Goal: Find specific page/section: Find specific page/section

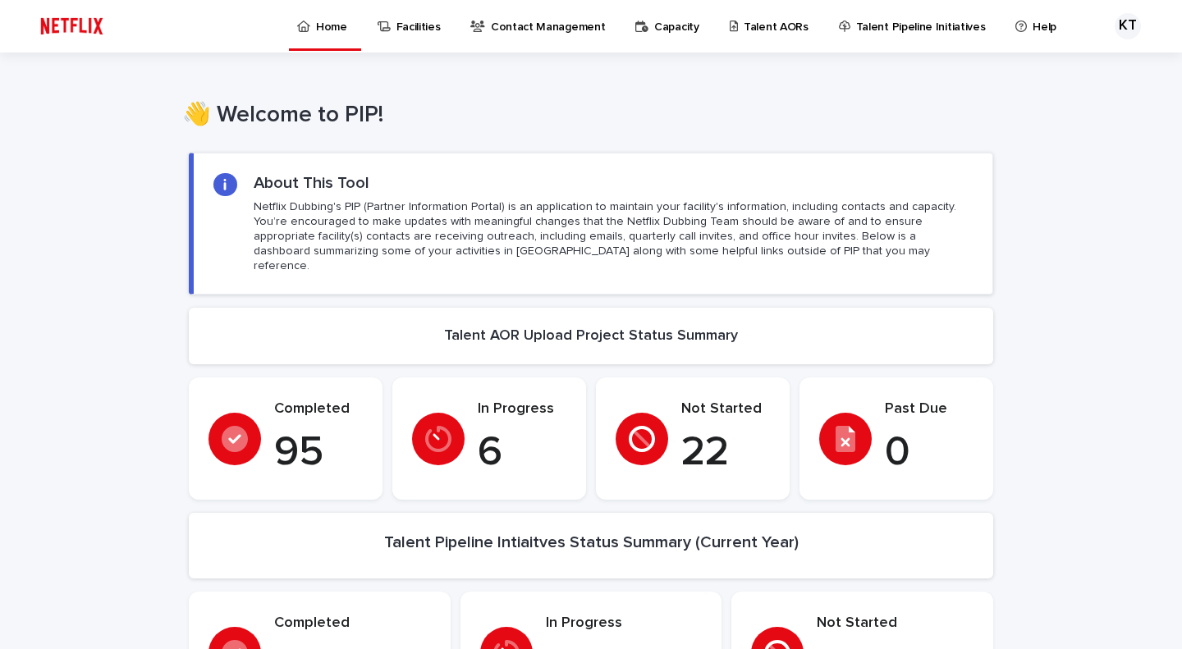
click at [759, 34] on p "Talent AORs" at bounding box center [776, 17] width 65 height 34
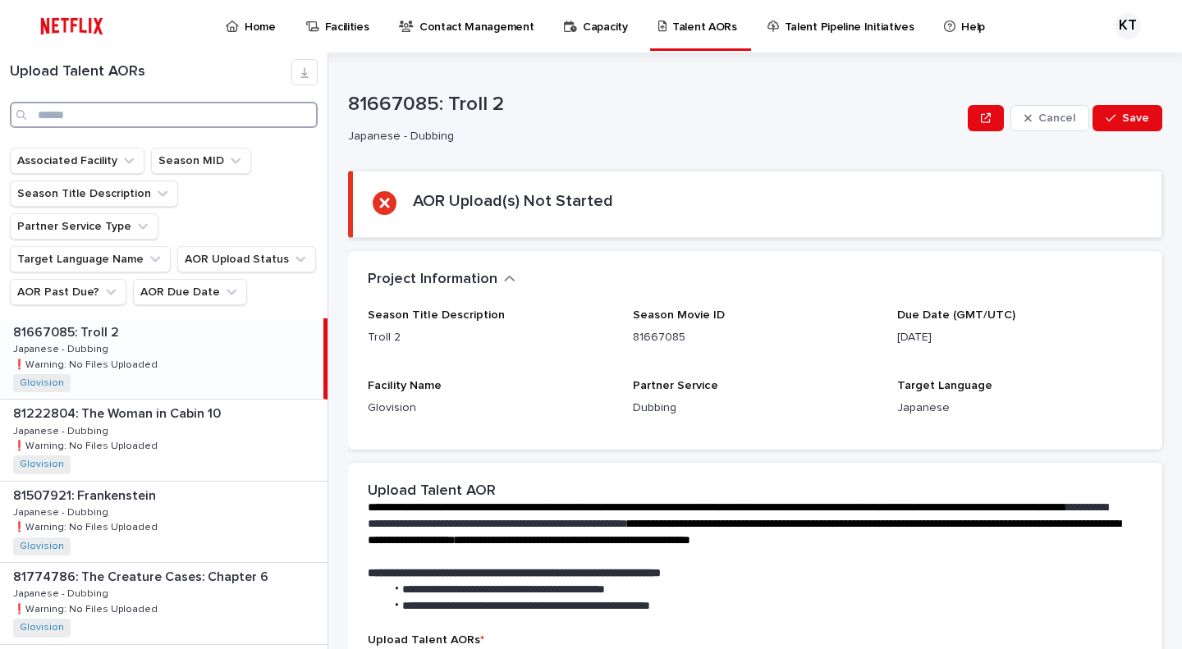
click at [213, 122] on input "Search" at bounding box center [164, 115] width 308 height 26
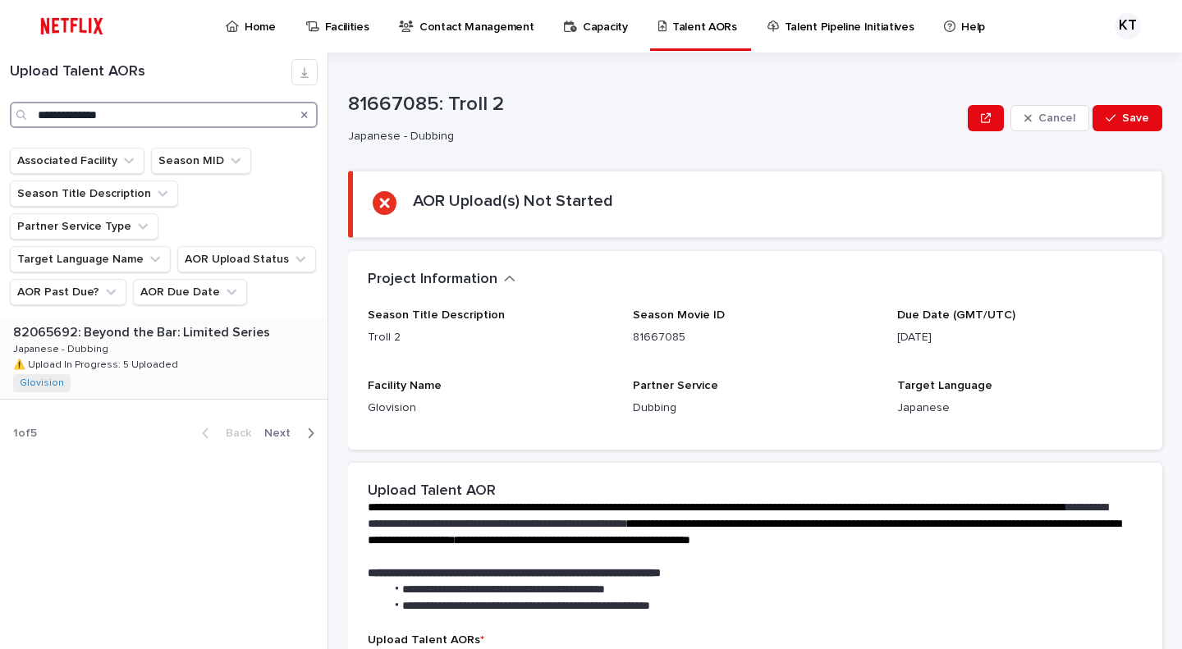
type input "**********"
click at [227, 328] on div "82065692: Beyond the Bar: Limited Series 82065692: Beyond the Bar: Limited Seri…" at bounding box center [164, 359] width 328 height 80
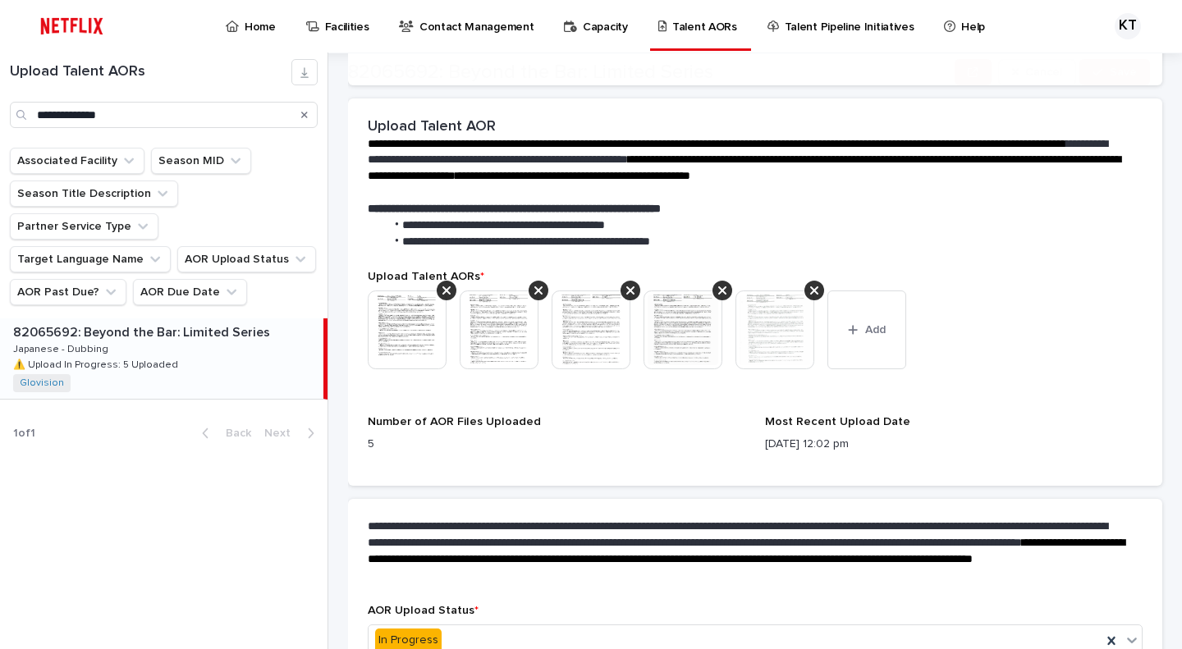
scroll to position [478, 0]
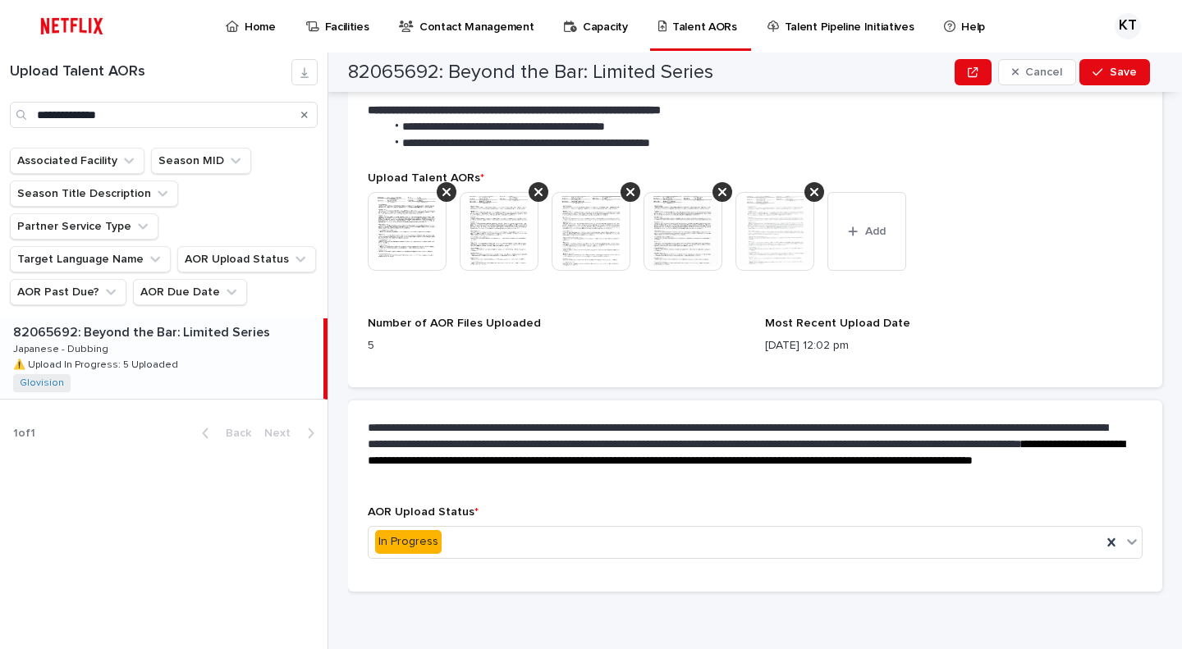
click at [767, 241] on img at bounding box center [775, 231] width 79 height 79
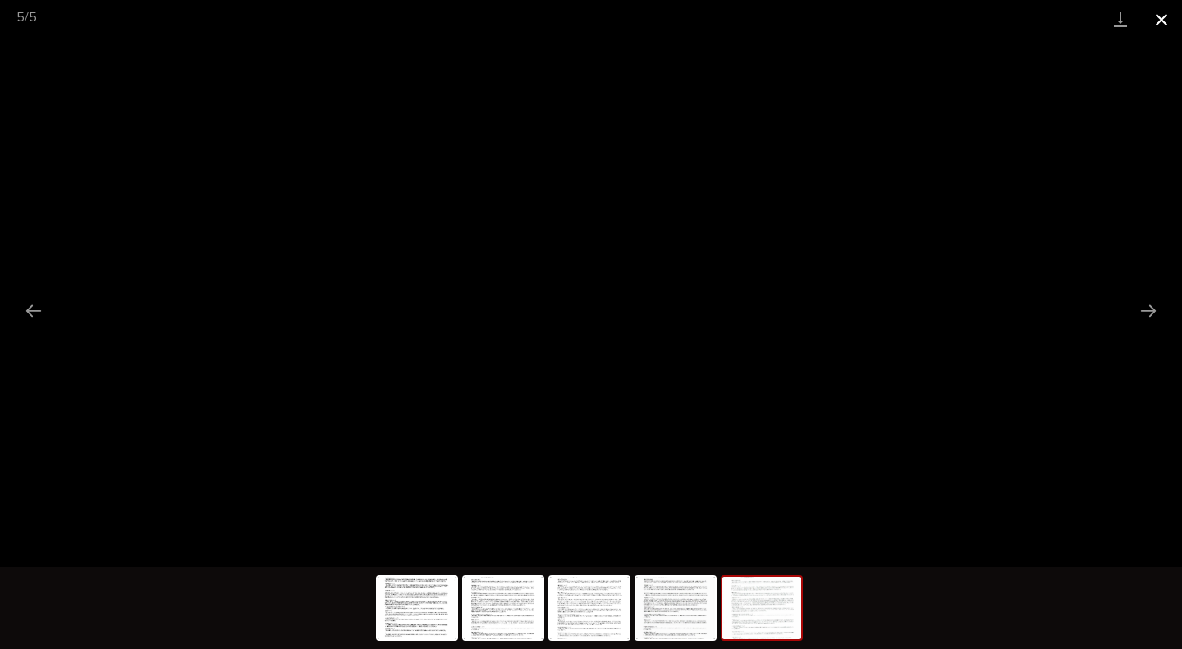
click at [1157, 24] on button "Close gallery" at bounding box center [1161, 19] width 41 height 39
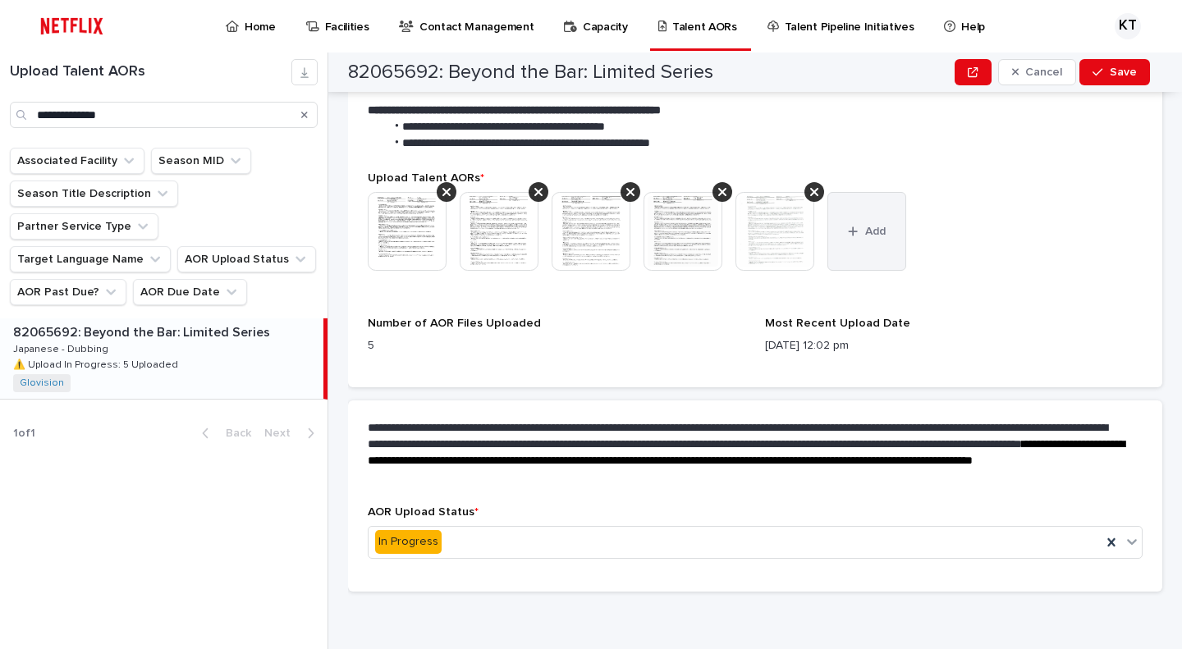
click at [883, 242] on button "Add" at bounding box center [867, 231] width 79 height 79
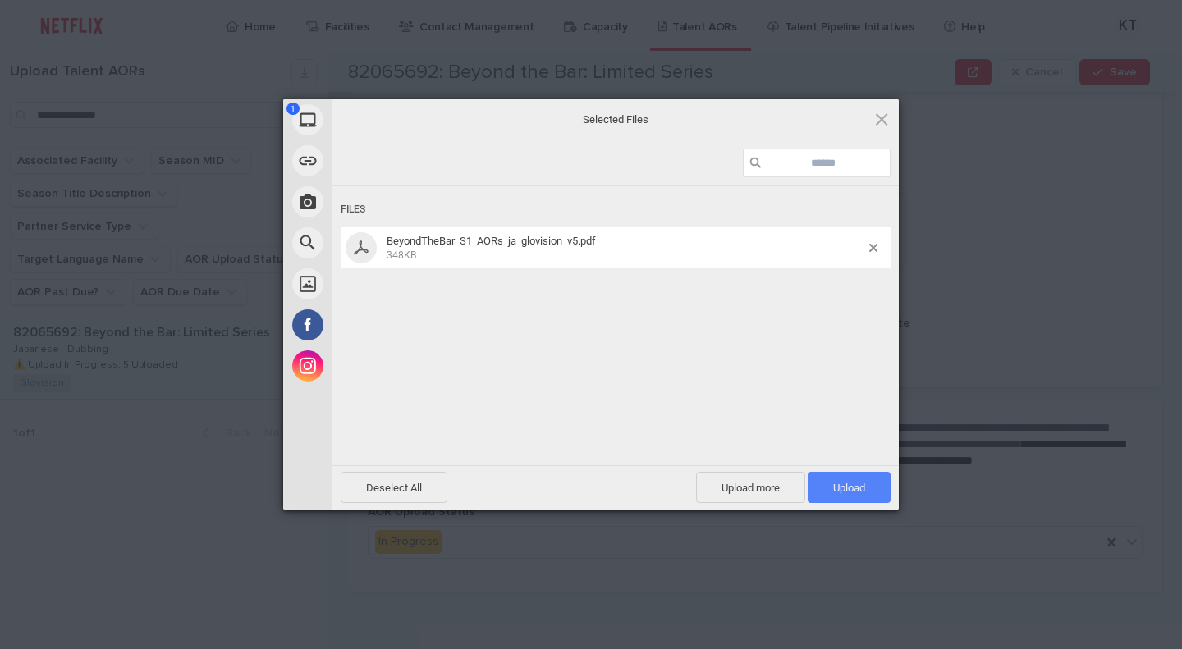
click at [833, 484] on span "Upload 1" at bounding box center [849, 488] width 32 height 12
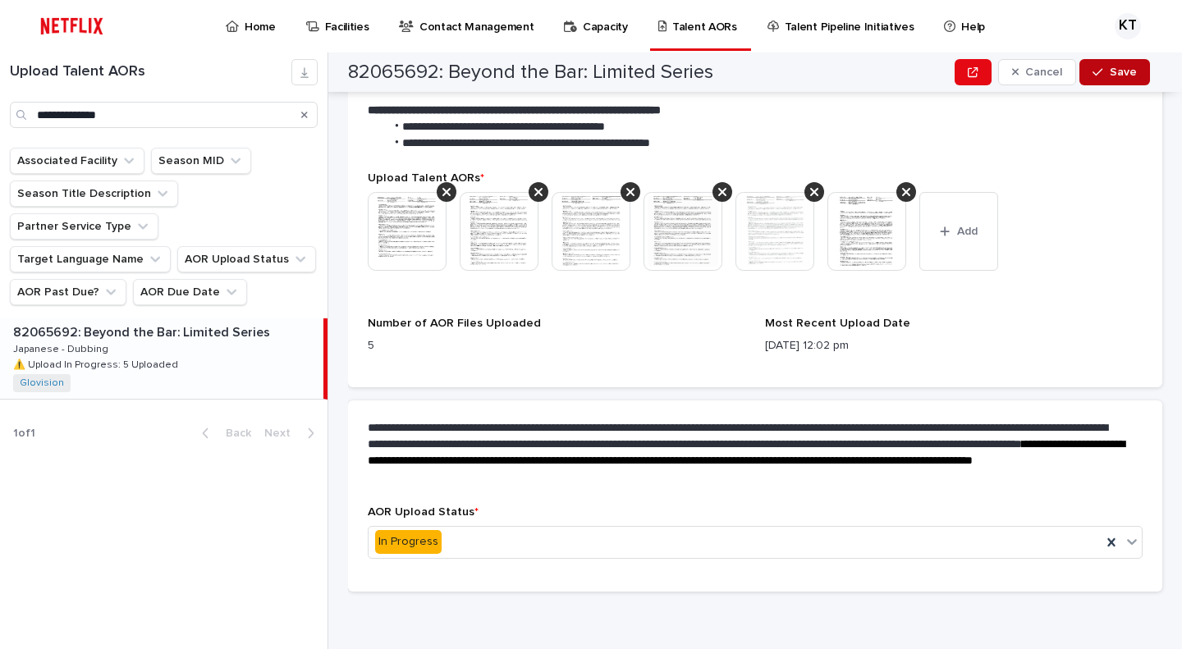
click at [1123, 76] on span "Save" at bounding box center [1123, 71] width 27 height 11
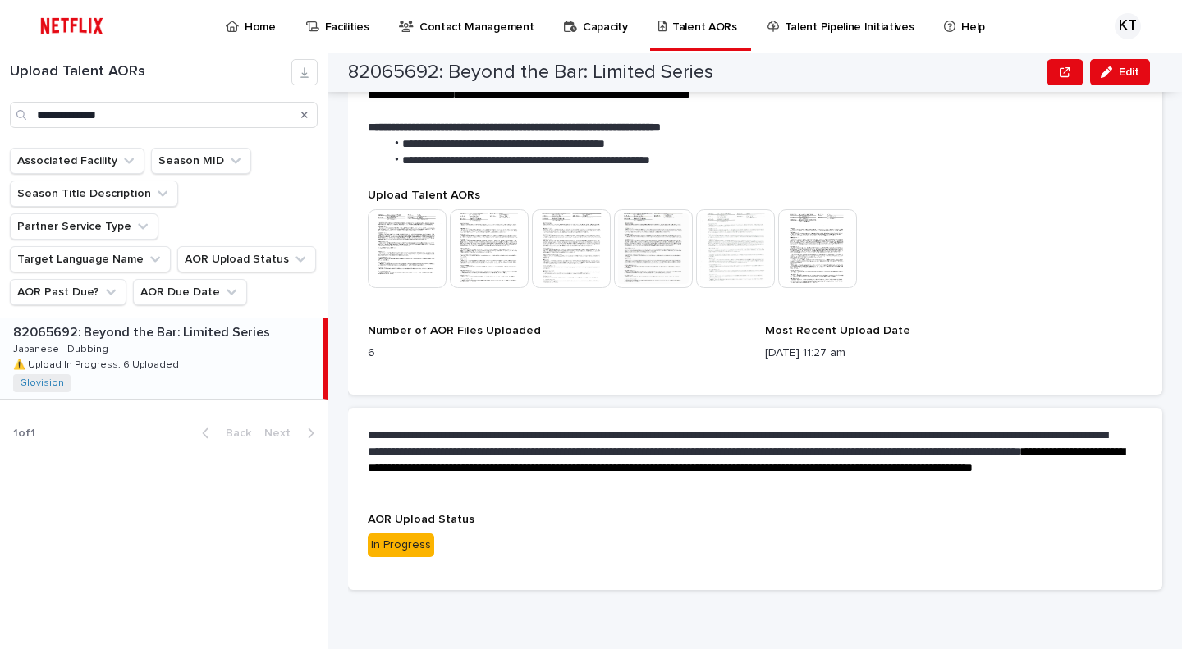
scroll to position [460, 0]
